Goal: Transaction & Acquisition: Purchase product/service

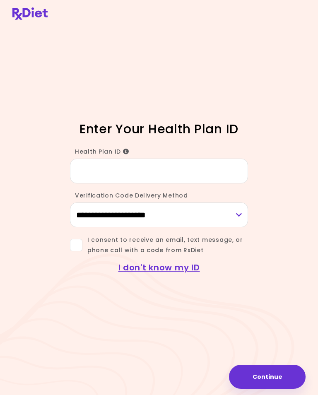
click at [95, 176] on input "Health Plan ID" at bounding box center [159, 171] width 178 height 25
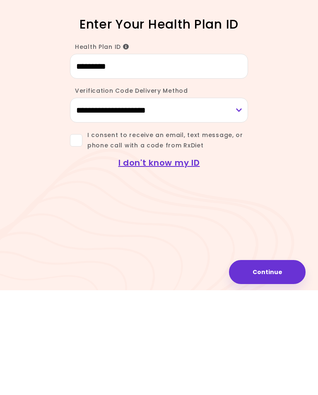
type input "*********"
click at [81, 239] on span at bounding box center [76, 245] width 12 height 12
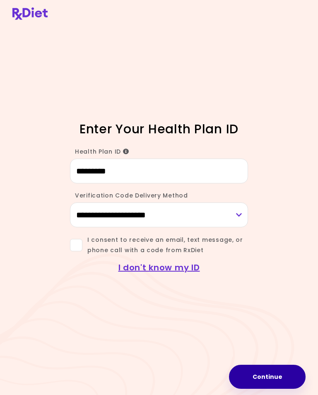
click at [272, 382] on button "Continue" at bounding box center [267, 377] width 77 height 24
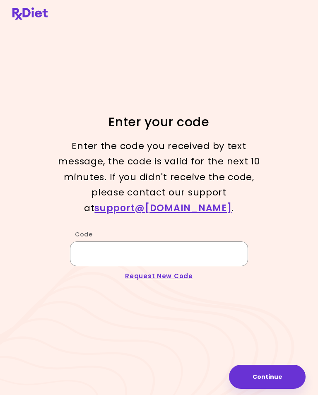
click at [102, 250] on input "Code" at bounding box center [159, 253] width 178 height 25
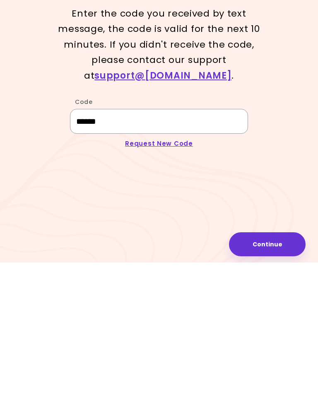
type input "******"
click at [270, 365] on button "Continue" at bounding box center [267, 377] width 77 height 24
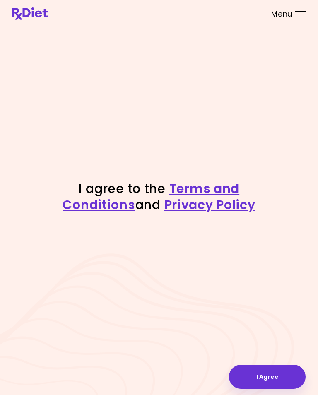
click at [270, 379] on button "I Agree" at bounding box center [267, 377] width 77 height 24
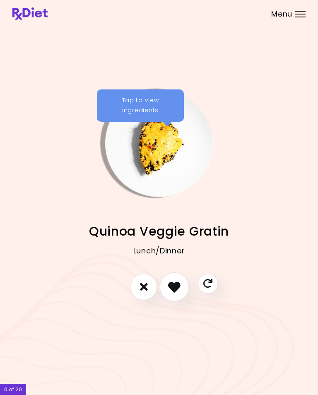
click at [173, 293] on icon "I like this recipe" at bounding box center [174, 287] width 12 height 12
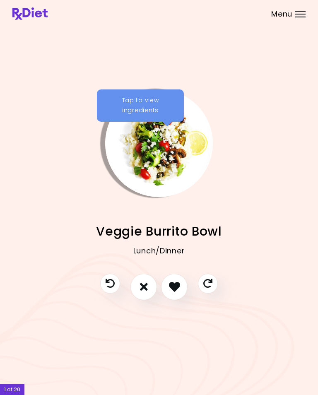
click at [185, 298] on button "I like this recipe" at bounding box center [174, 287] width 26 height 26
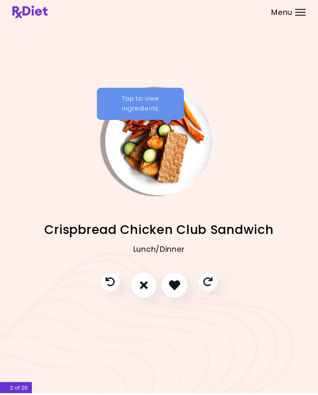
scroll to position [13, 0]
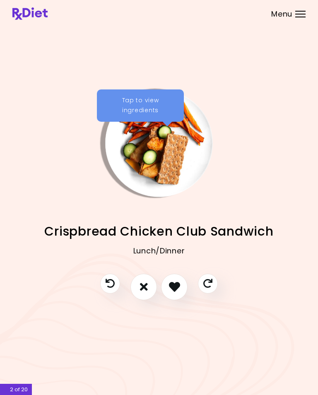
click at [180, 283] on icon "I like this recipe" at bounding box center [174, 286] width 11 height 11
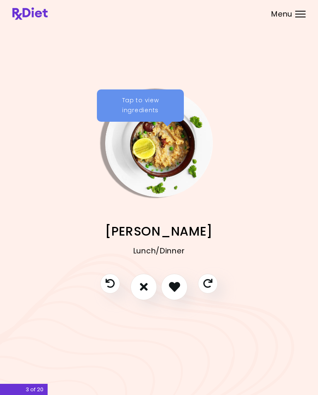
click at [145, 285] on icon "I don't like this recipe" at bounding box center [144, 286] width 8 height 11
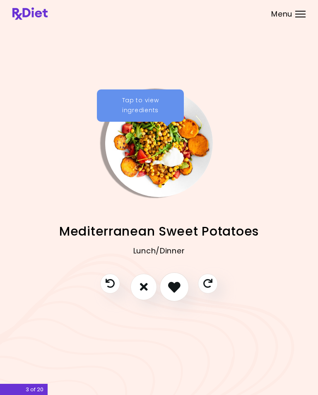
click at [180, 287] on button "I like this recipe" at bounding box center [174, 286] width 29 height 29
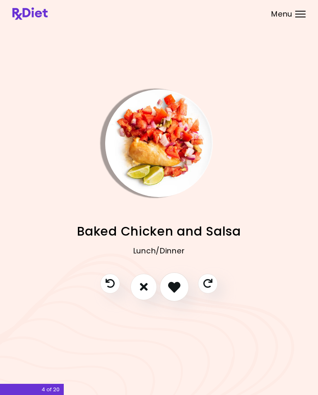
click at [178, 287] on button "I like this recipe" at bounding box center [174, 286] width 29 height 29
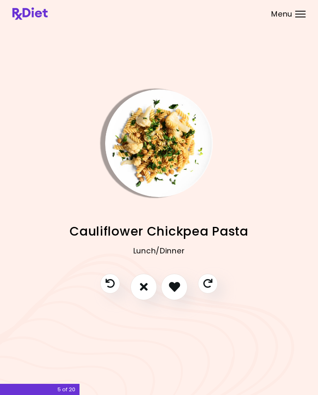
click at [179, 284] on icon "I like this recipe" at bounding box center [174, 286] width 11 height 11
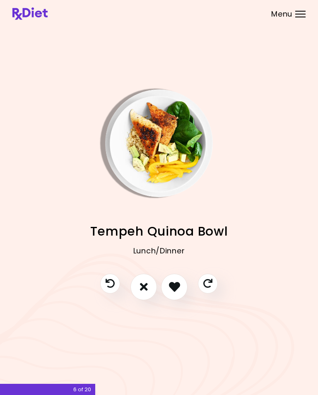
click at [178, 284] on icon "I like this recipe" at bounding box center [174, 286] width 11 height 11
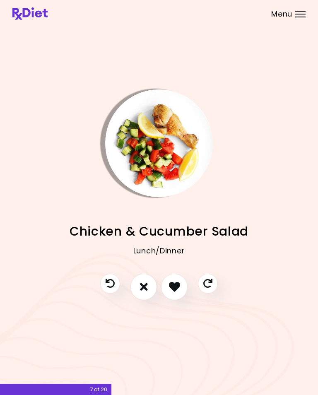
click at [178, 285] on icon "I like this recipe" at bounding box center [174, 286] width 11 height 11
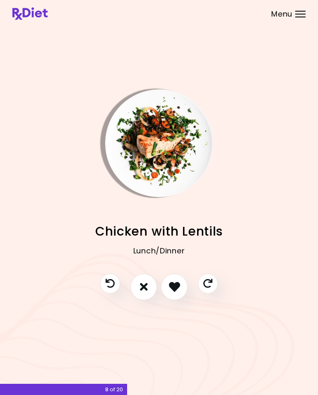
click at [179, 285] on icon "I like this recipe" at bounding box center [174, 286] width 11 height 11
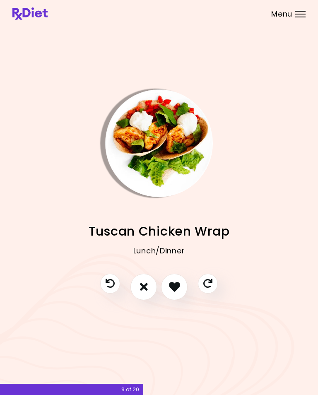
click at [175, 287] on button "I like this recipe" at bounding box center [174, 287] width 26 height 26
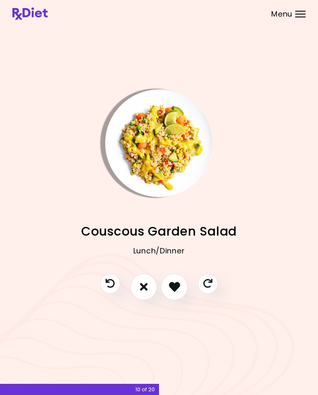
click at [144, 284] on icon "I don't like this recipe" at bounding box center [144, 286] width 8 height 11
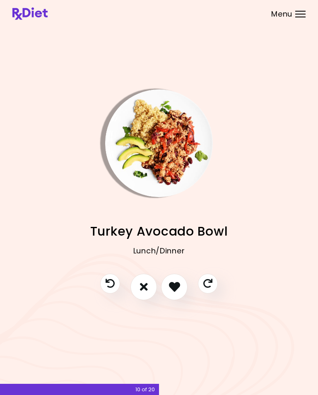
click at [182, 283] on button "I like this recipe" at bounding box center [174, 287] width 26 height 26
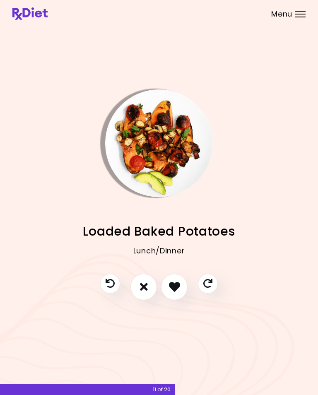
click at [182, 283] on button "I like this recipe" at bounding box center [174, 287] width 26 height 26
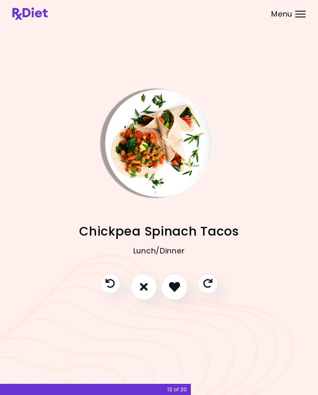
click at [150, 282] on button "I don't like this recipe" at bounding box center [143, 287] width 26 height 26
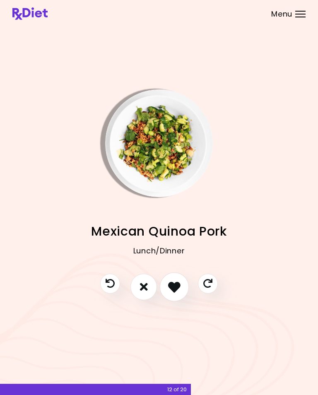
click at [177, 285] on icon "I like this recipe" at bounding box center [174, 287] width 12 height 12
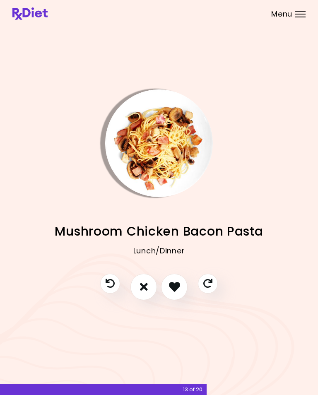
click at [182, 289] on button "I like this recipe" at bounding box center [174, 287] width 26 height 26
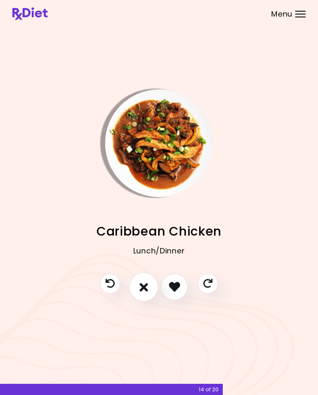
click at [148, 286] on button "I don't like this recipe" at bounding box center [143, 286] width 29 height 29
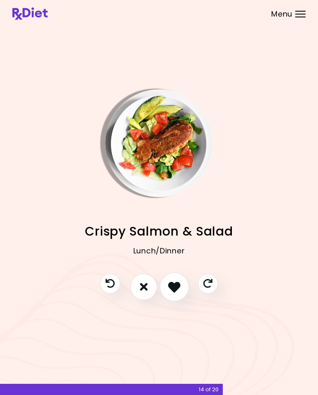
click at [179, 288] on button "I like this recipe" at bounding box center [174, 286] width 29 height 29
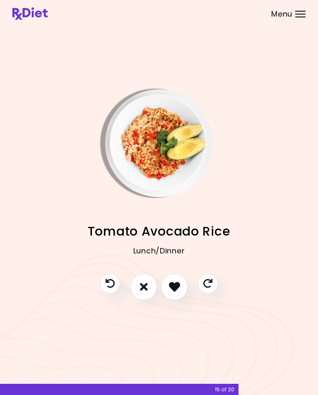
click at [183, 286] on button "I like this recipe" at bounding box center [174, 287] width 26 height 26
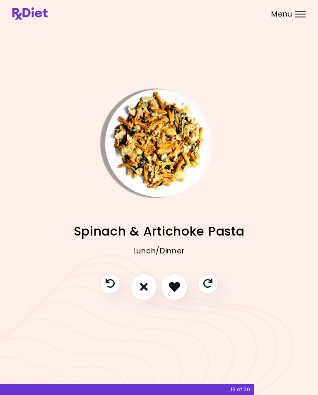
click at [148, 288] on button "I don't like this recipe" at bounding box center [143, 287] width 26 height 26
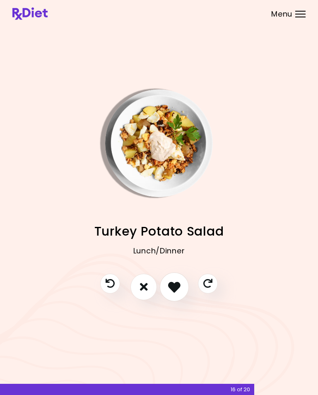
click at [178, 288] on button "I like this recipe" at bounding box center [174, 286] width 29 height 29
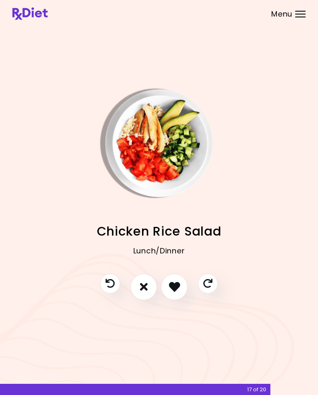
click at [181, 285] on button "I like this recipe" at bounding box center [174, 287] width 26 height 26
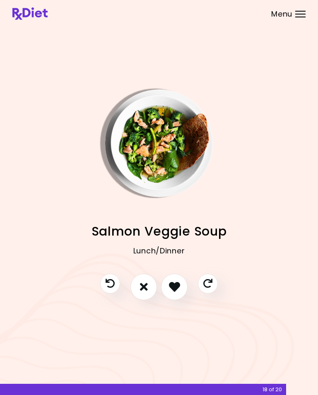
click at [148, 286] on button "I don't like this recipe" at bounding box center [143, 287] width 26 height 26
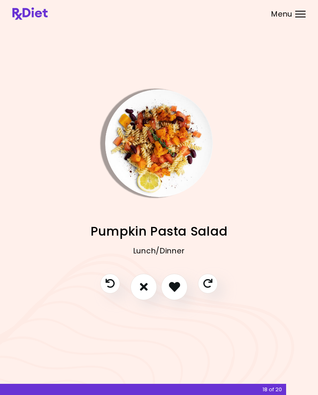
click at [179, 284] on icon "I like this recipe" at bounding box center [174, 286] width 11 height 11
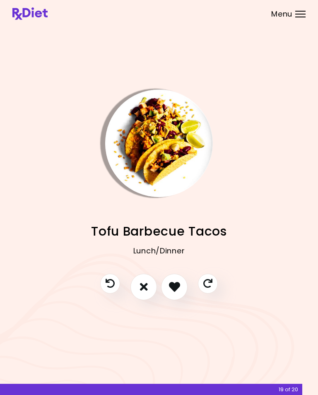
click at [147, 286] on icon "I don't like this recipe" at bounding box center [144, 286] width 8 height 11
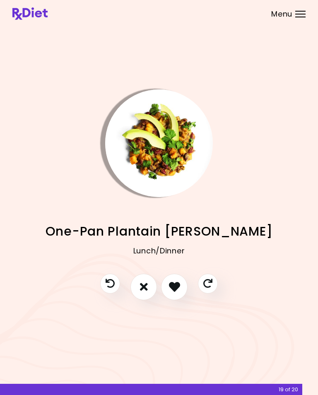
click at [142, 290] on button "I don't like this recipe" at bounding box center [143, 287] width 26 height 26
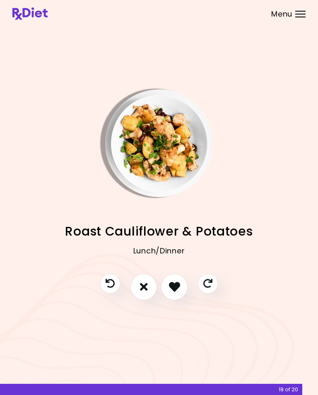
click at [180, 288] on button "I like this recipe" at bounding box center [174, 287] width 26 height 26
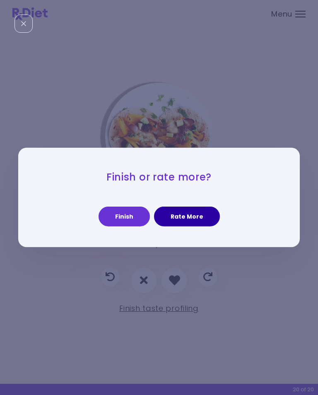
click at [186, 226] on button "Rate More" at bounding box center [187, 217] width 66 height 20
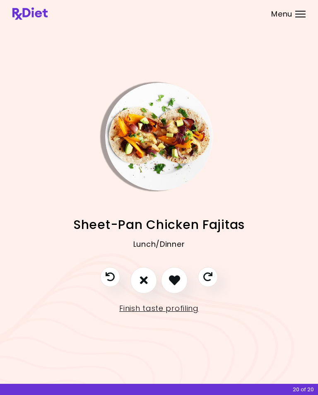
click at [177, 281] on button "I like this recipe" at bounding box center [174, 280] width 26 height 26
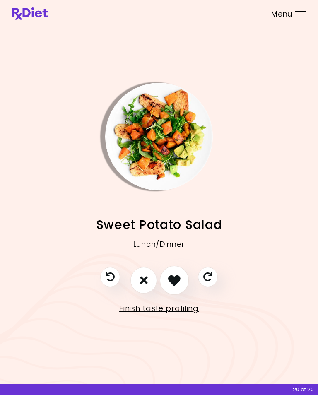
click at [178, 280] on button "I like this recipe" at bounding box center [174, 280] width 29 height 29
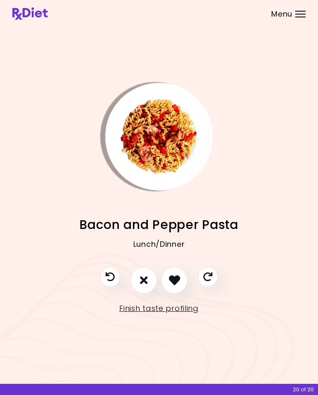
click at [144, 281] on button "I don't like this recipe" at bounding box center [143, 280] width 26 height 26
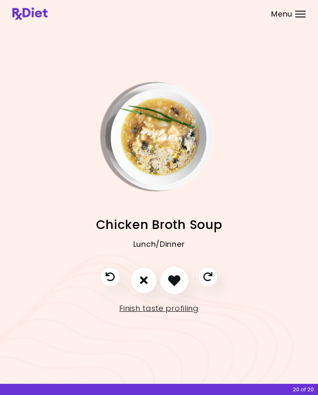
click at [173, 277] on icon "I like this recipe" at bounding box center [174, 280] width 12 height 12
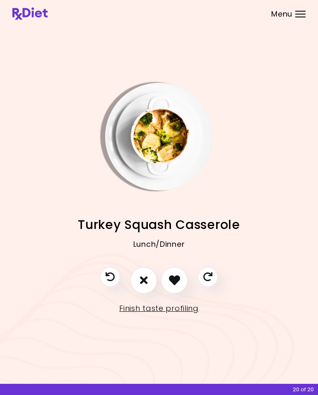
click at [180, 277] on icon "I like this recipe" at bounding box center [174, 279] width 11 height 11
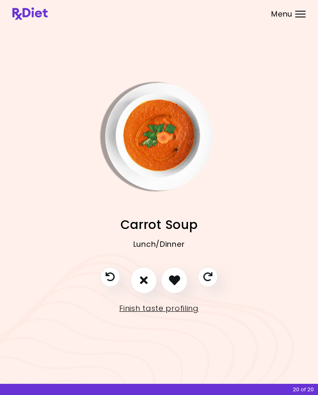
click at [146, 277] on icon "I don't like this recipe" at bounding box center [144, 279] width 8 height 11
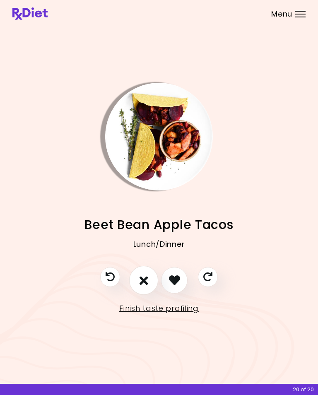
click at [148, 279] on icon "I don't like this recipe" at bounding box center [144, 280] width 9 height 12
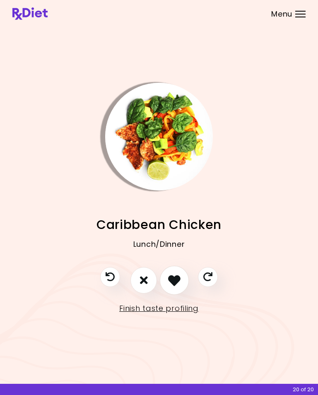
click at [176, 279] on icon "I like this recipe" at bounding box center [174, 280] width 12 height 12
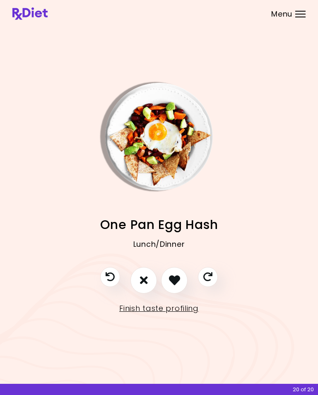
click at [180, 274] on icon "I like this recipe" at bounding box center [174, 279] width 11 height 11
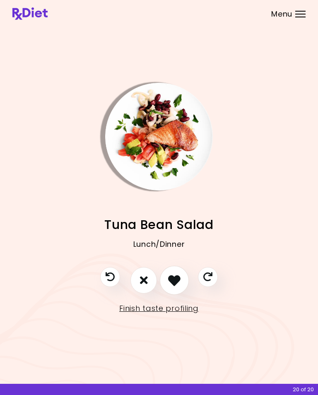
click at [180, 276] on icon "I like this recipe" at bounding box center [174, 280] width 12 height 12
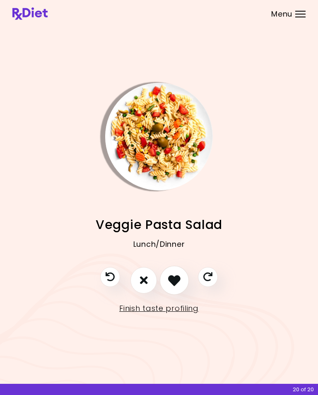
click at [176, 277] on icon "I like this recipe" at bounding box center [174, 280] width 12 height 12
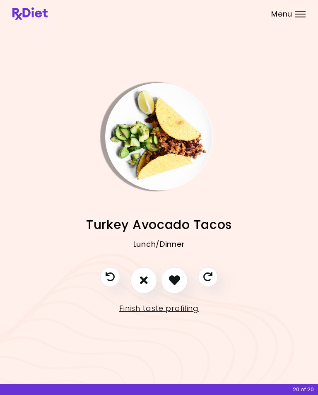
click at [177, 277] on icon "I like this recipe" at bounding box center [174, 279] width 11 height 11
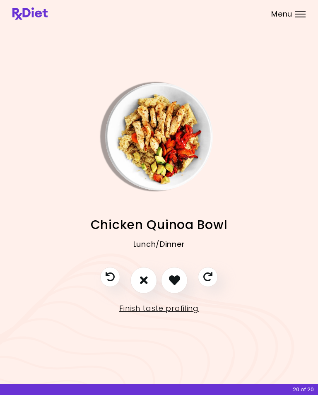
click at [177, 274] on icon "I like this recipe" at bounding box center [174, 279] width 11 height 11
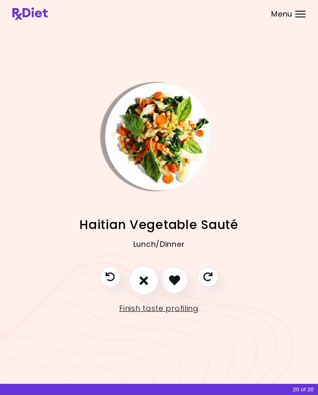
click at [147, 278] on icon "I don't like this recipe" at bounding box center [144, 280] width 9 height 12
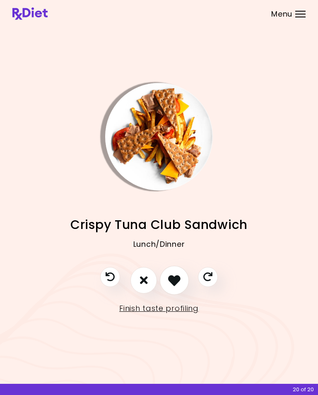
click at [177, 274] on icon "I like this recipe" at bounding box center [174, 280] width 12 height 12
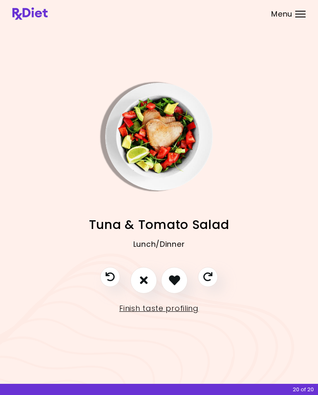
click at [180, 272] on button "I like this recipe" at bounding box center [174, 280] width 26 height 26
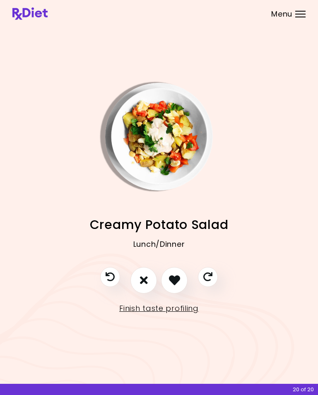
click at [179, 274] on icon "I like this recipe" at bounding box center [174, 279] width 11 height 11
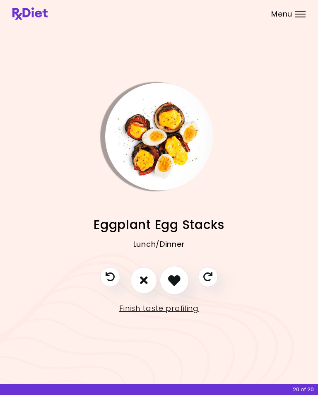
click at [182, 277] on button "I like this recipe" at bounding box center [174, 280] width 29 height 29
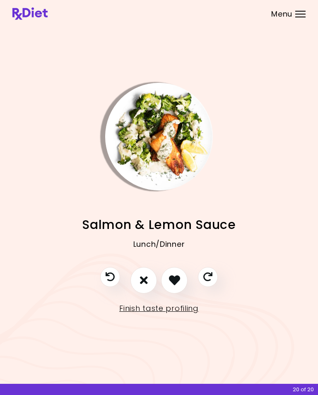
click at [179, 277] on icon "I like this recipe" at bounding box center [174, 279] width 11 height 11
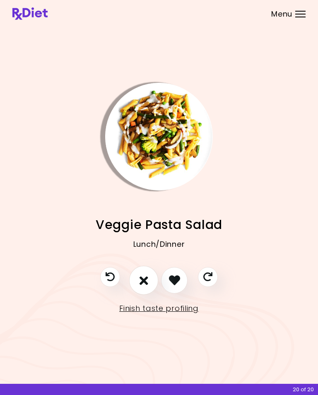
click at [145, 276] on icon "I don't like this recipe" at bounding box center [144, 280] width 9 height 12
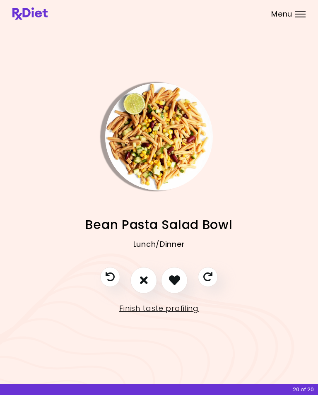
click at [149, 275] on button "I don't like this recipe" at bounding box center [143, 280] width 26 height 26
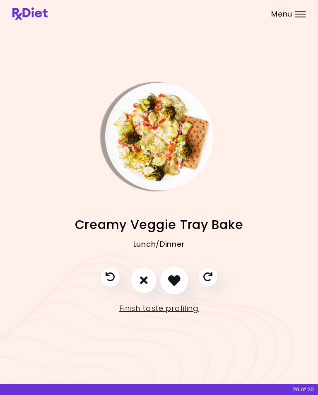
click at [181, 273] on button "I like this recipe" at bounding box center [174, 280] width 29 height 29
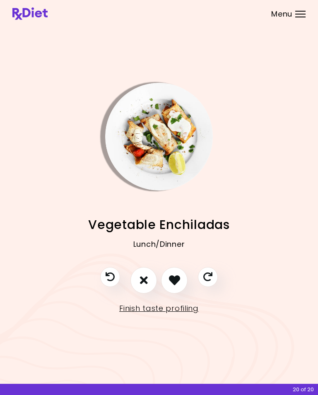
click at [181, 278] on button "I like this recipe" at bounding box center [174, 280] width 26 height 26
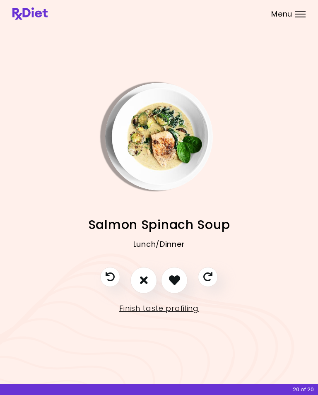
click at [145, 276] on icon "I don't like this recipe" at bounding box center [144, 279] width 8 height 11
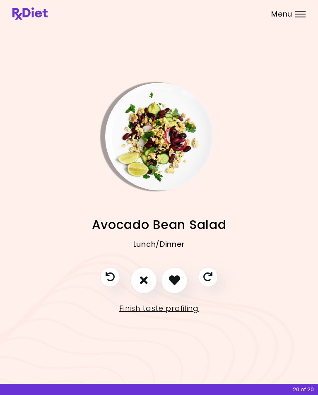
click at [178, 276] on icon "I like this recipe" at bounding box center [174, 279] width 11 height 11
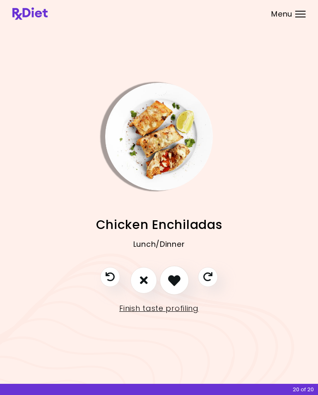
click at [180, 278] on icon "I like this recipe" at bounding box center [174, 280] width 12 height 12
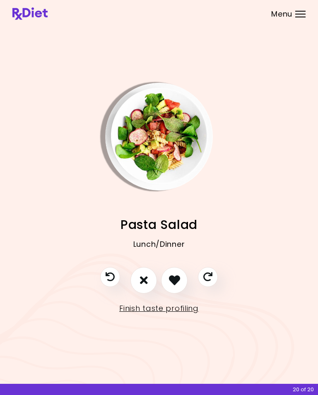
click at [300, 17] on div at bounding box center [300, 17] width 10 height 1
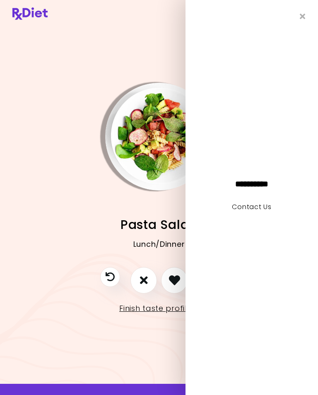
click at [305, 18] on icon "Close" at bounding box center [303, 16] width 6 height 8
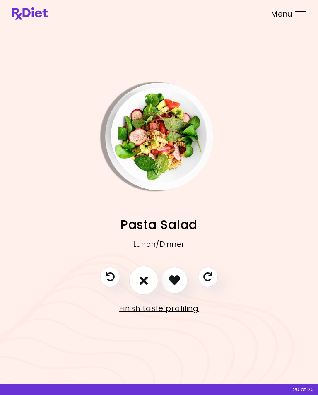
click at [149, 274] on button "I don't like this recipe" at bounding box center [143, 280] width 29 height 29
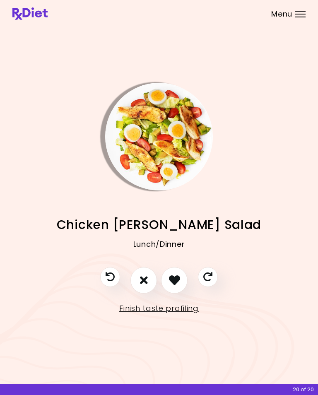
click at [177, 276] on icon "I like this recipe" at bounding box center [174, 279] width 11 height 11
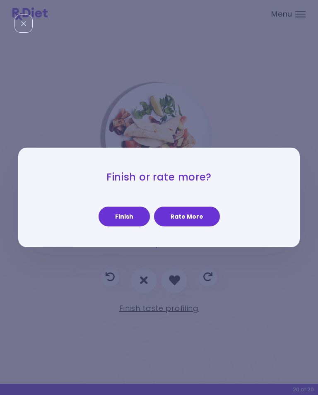
click at [130, 226] on button "Finish" at bounding box center [124, 217] width 51 height 20
select select "*"
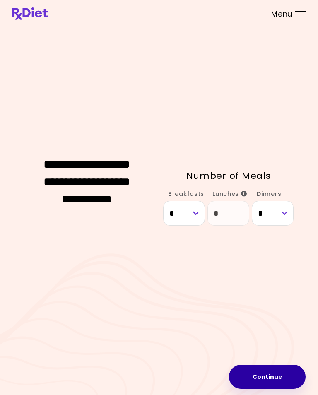
click at [282, 382] on button "Continue" at bounding box center [267, 377] width 77 height 24
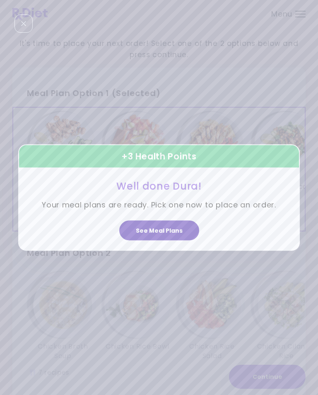
click at [164, 240] on button "See Meal Plans" at bounding box center [159, 230] width 80 height 20
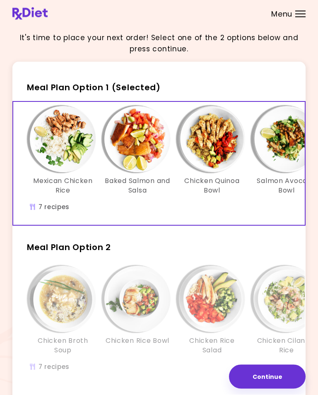
scroll to position [7, 0]
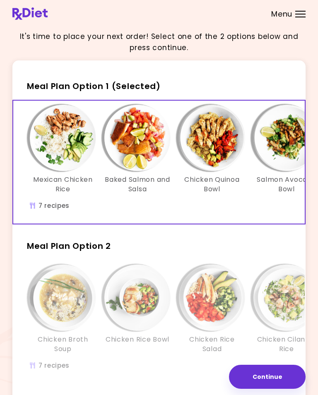
click at [183, 205] on div "Mexican Chicken Rice Baked Salmon and Salsa Chicken Quinoa Bowl Salmon Avocado …" at bounding box center [286, 162] width 546 height 123
click at [134, 83] on span "Meal Plan Option 1 (Selected)" at bounding box center [94, 86] width 134 height 12
click at [277, 385] on button "Continue" at bounding box center [267, 377] width 77 height 24
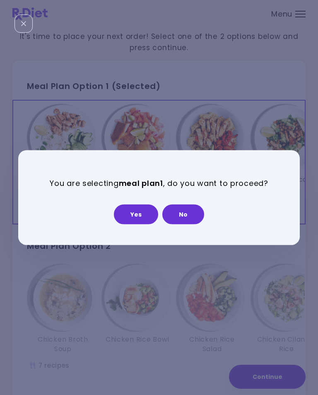
click at [137, 224] on button "Yes" at bounding box center [136, 214] width 44 height 20
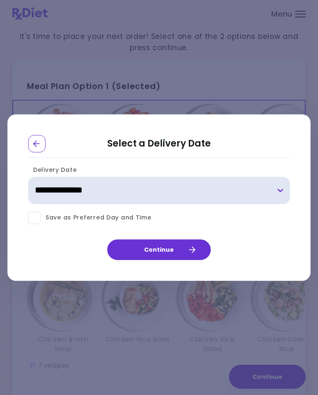
click at [69, 203] on select "**********" at bounding box center [159, 190] width 262 height 27
select select "**********"
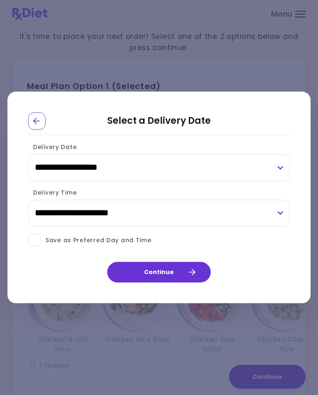
click at [168, 277] on button "Continue" at bounding box center [158, 272] width 103 height 21
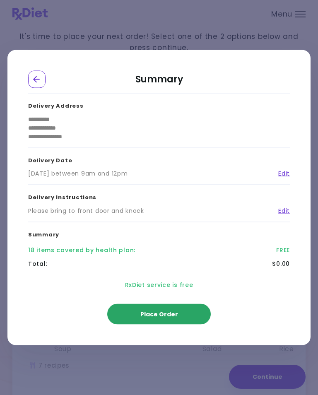
click at [164, 325] on button "Place Order" at bounding box center [158, 314] width 103 height 21
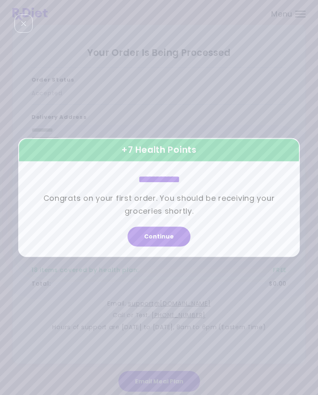
click at [163, 245] on button "Continue" at bounding box center [159, 237] width 63 height 20
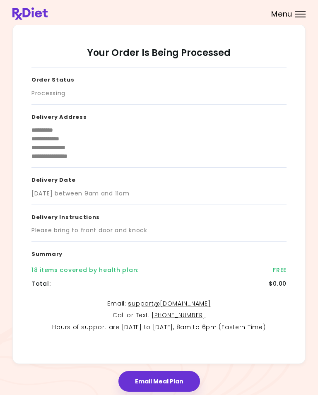
click at [301, 14] on div at bounding box center [300, 14] width 10 height 1
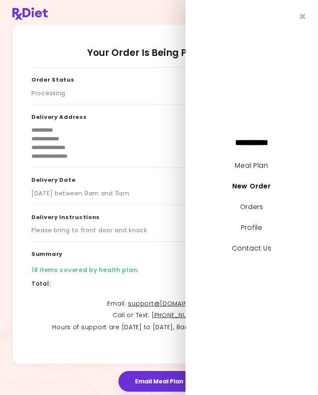
click at [301, 14] on icon "Close" at bounding box center [303, 16] width 6 height 8
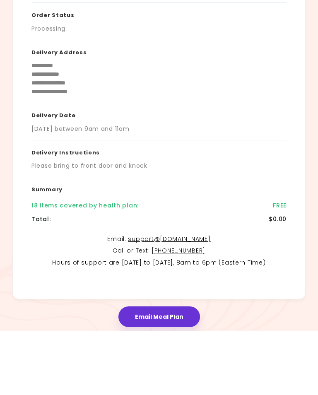
scroll to position [17, 0]
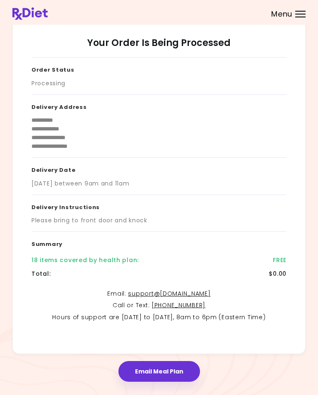
click at [174, 370] on button "Email Meal Plan" at bounding box center [159, 371] width 82 height 21
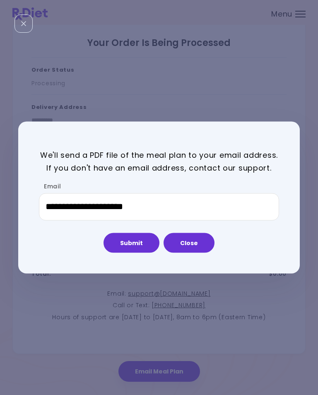
click at [194, 253] on button "Close" at bounding box center [189, 243] width 51 height 20
